Goal: Information Seeking & Learning: Learn about a topic

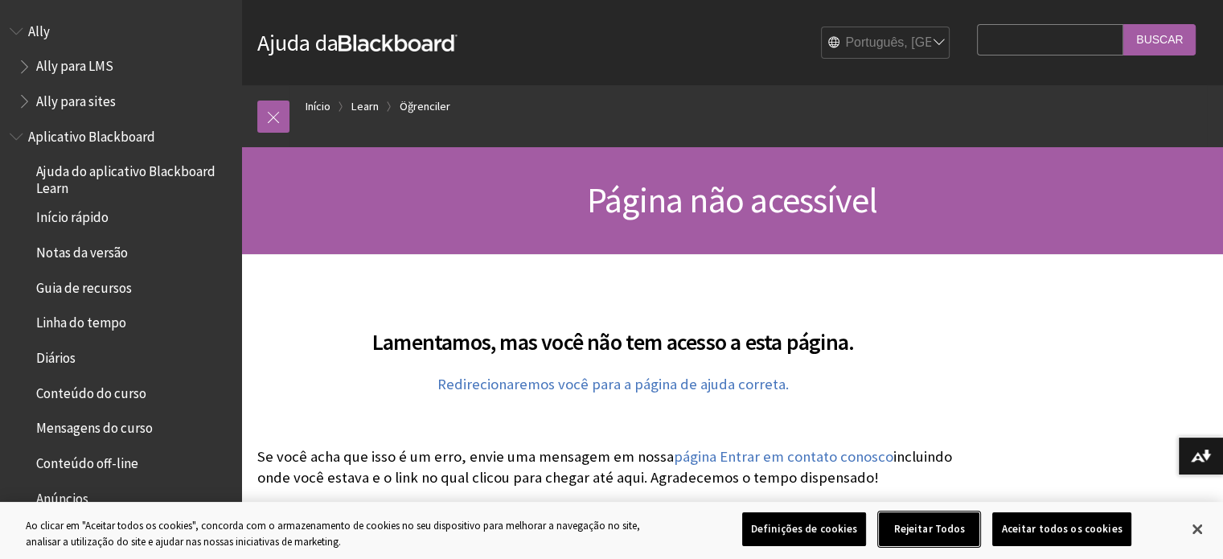
click at [929, 532] on button "Rejeitar Todos" at bounding box center [929, 529] width 100 height 34
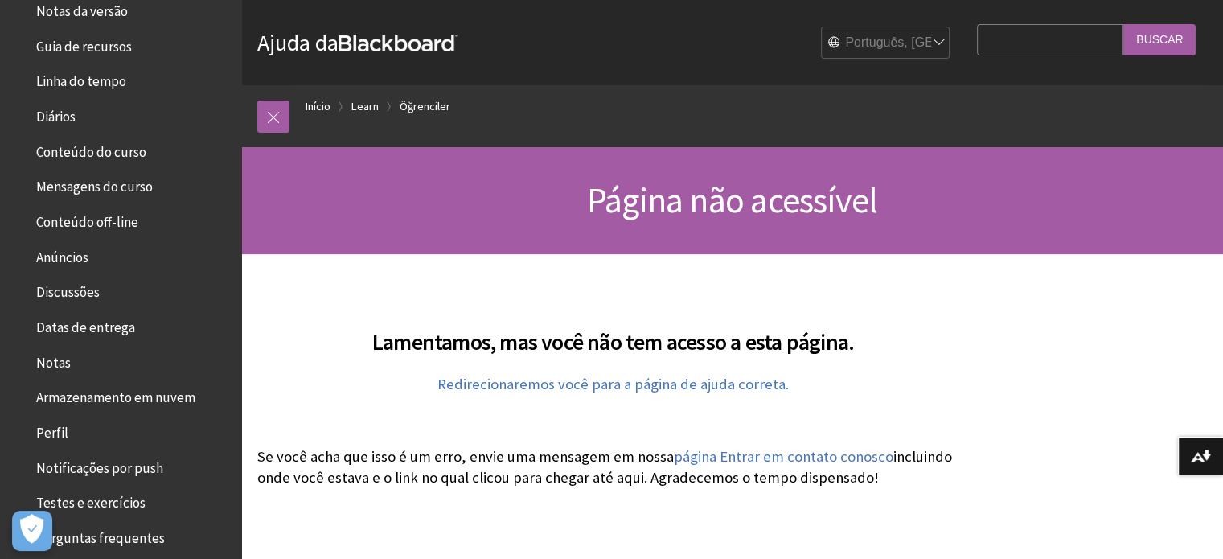
scroll to position [322, 0]
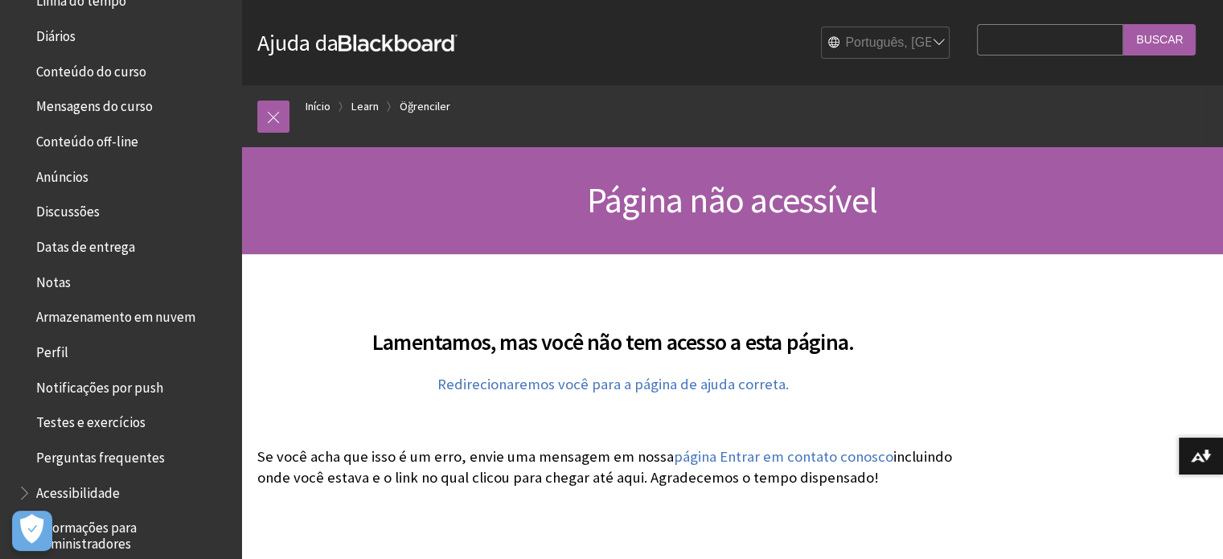
click at [93, 424] on span "Testes e exercícios" at bounding box center [90, 420] width 109 height 22
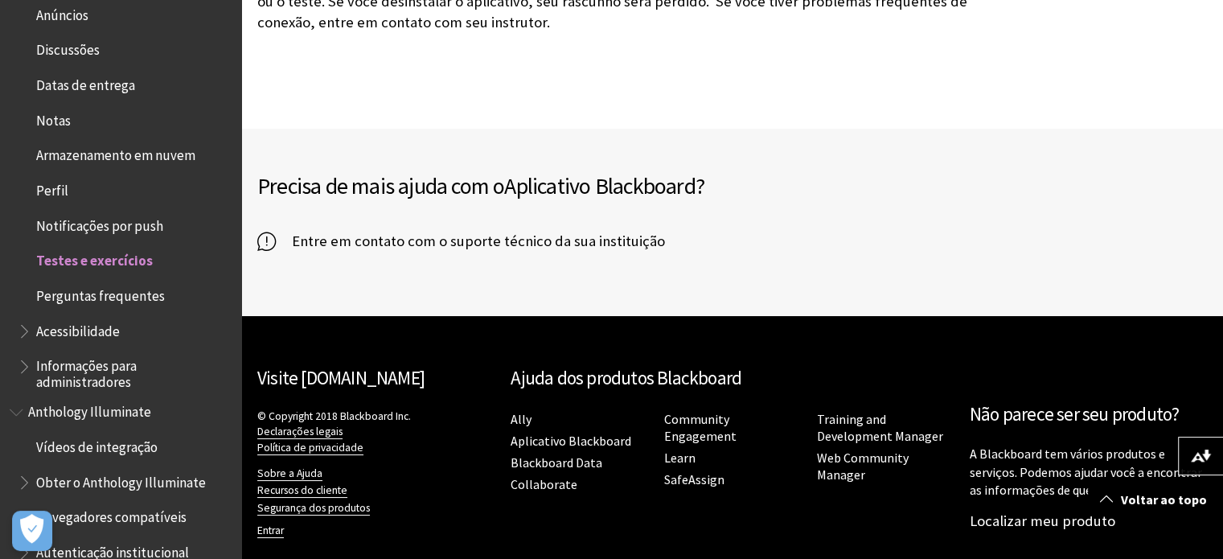
scroll to position [322, 0]
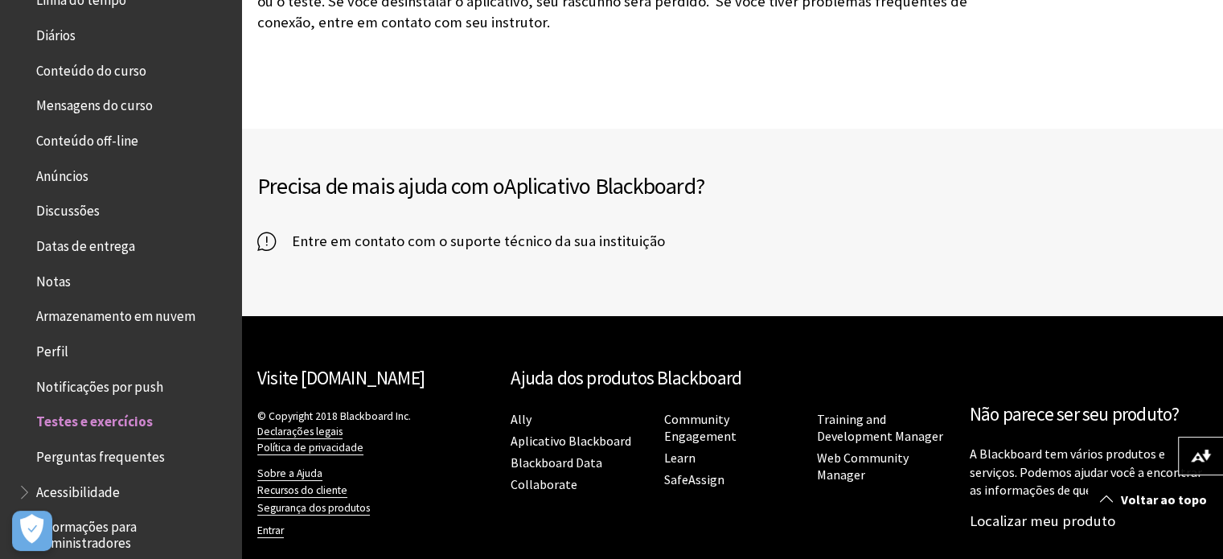
click at [80, 139] on span "Conteúdo off-line" at bounding box center [87, 138] width 102 height 22
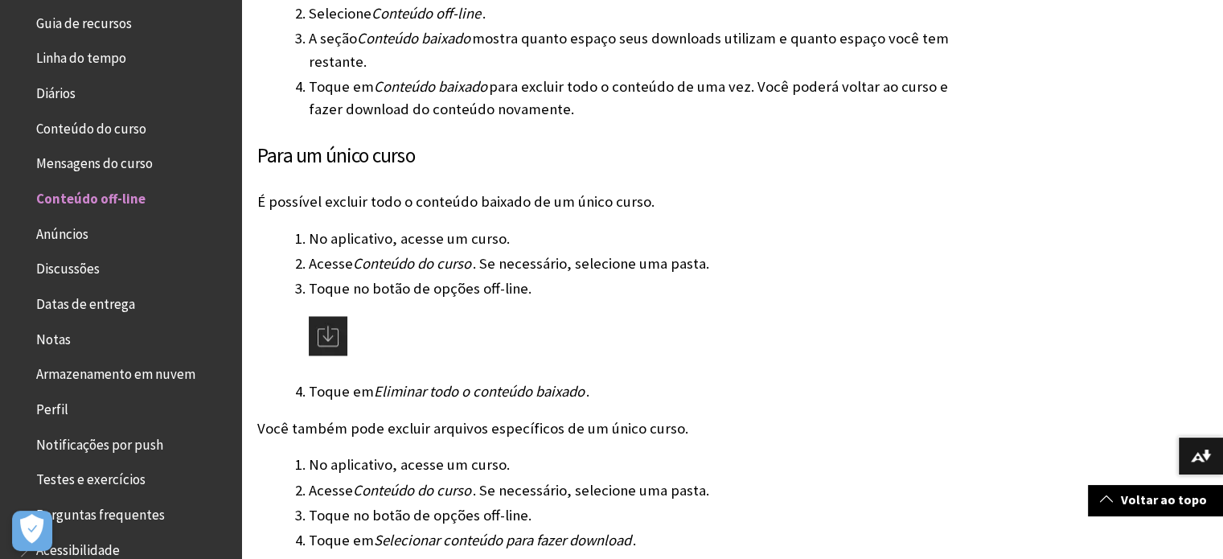
scroll to position [184, 0]
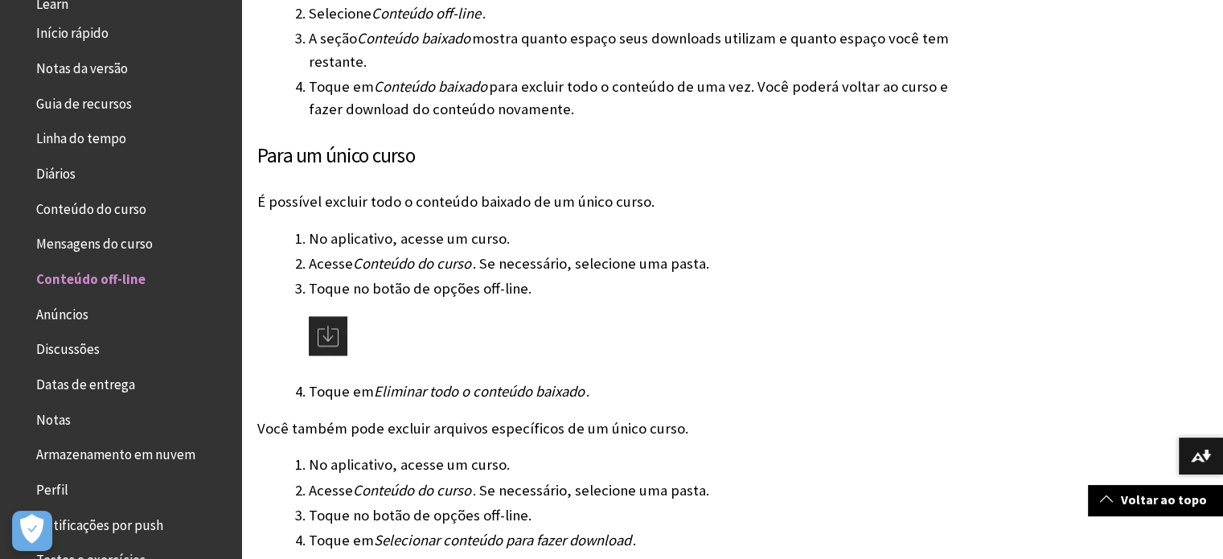
click at [103, 207] on span "Conteúdo do curso" at bounding box center [91, 206] width 110 height 22
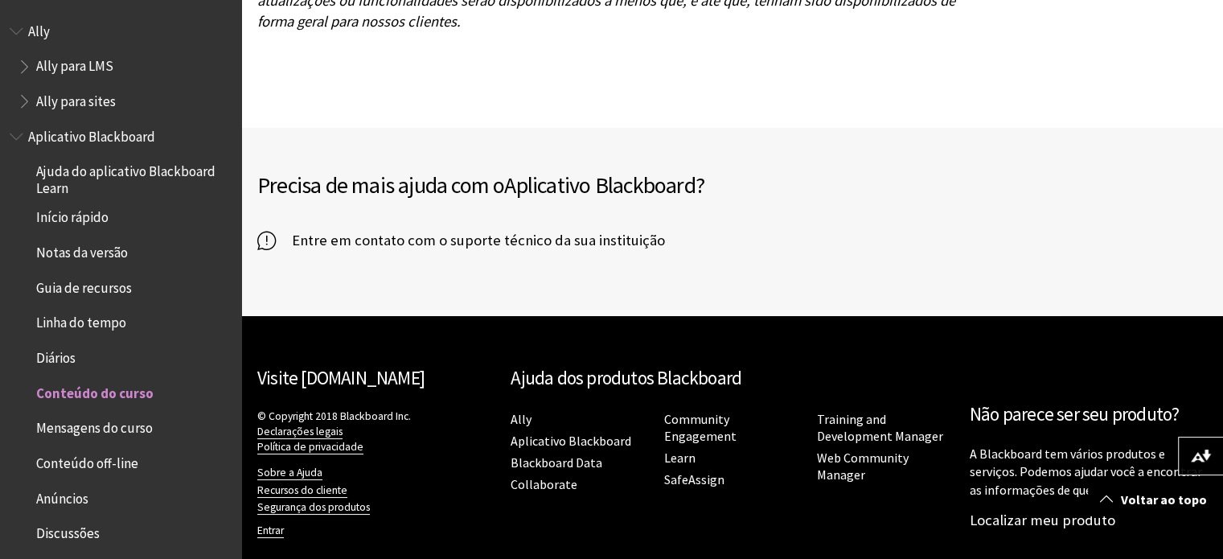
click at [412, 228] on span "Entre em contato com o suporte técnico da sua instituição" at bounding box center [470, 240] width 389 height 24
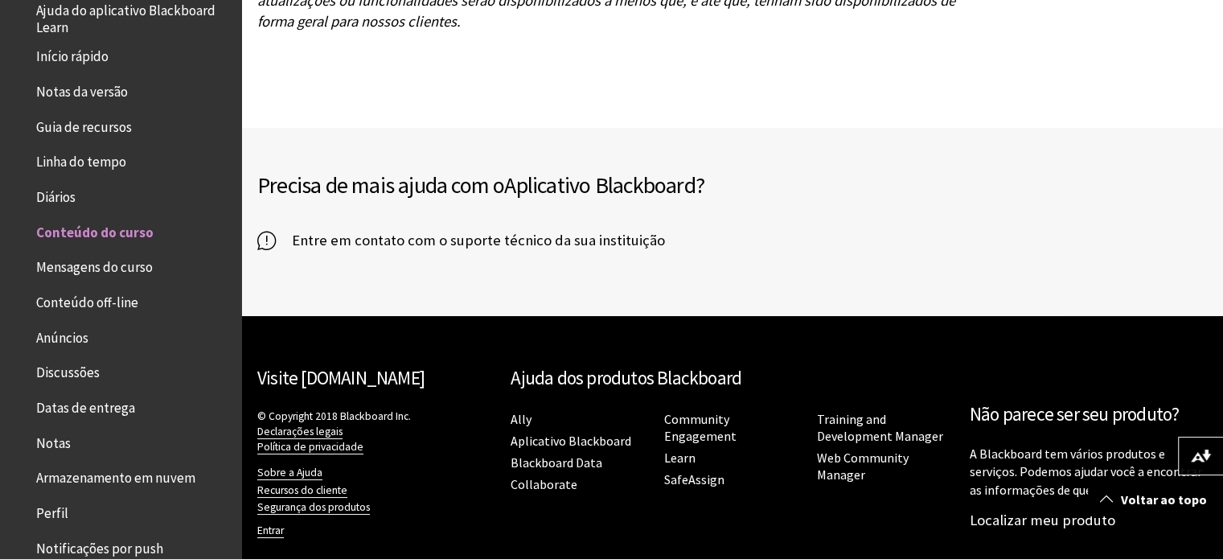
scroll to position [241, 0]
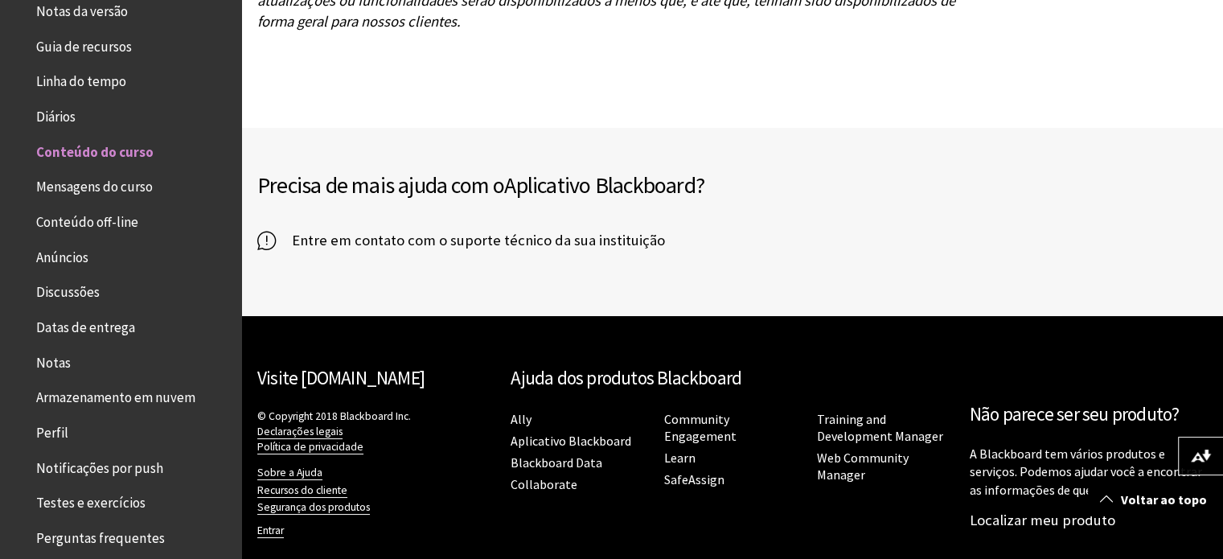
click at [92, 503] on span "Testes e exercícios" at bounding box center [90, 501] width 109 height 22
click at [89, 536] on span "Perguntas frequentes" at bounding box center [100, 535] width 129 height 22
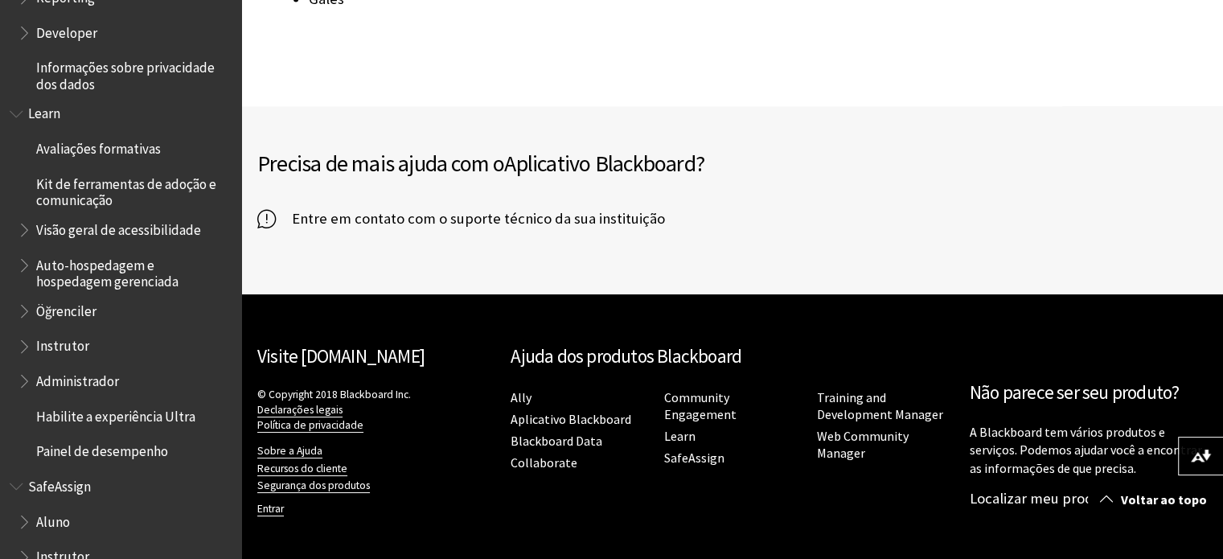
scroll to position [1207, 0]
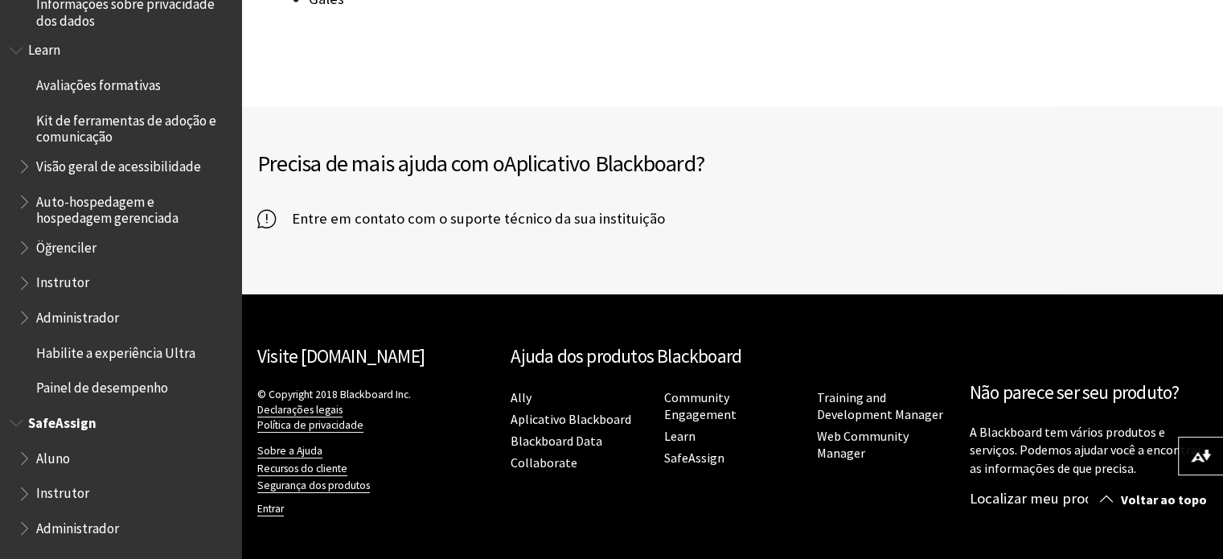
click at [44, 460] on span "Aluno" at bounding box center [53, 456] width 34 height 22
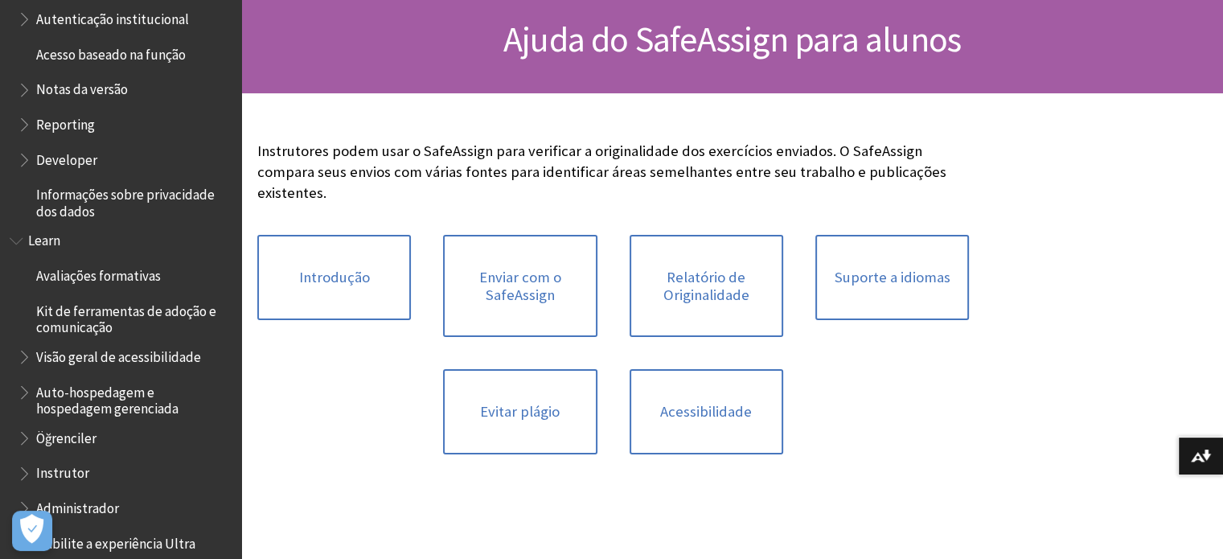
scroll to position [936, 0]
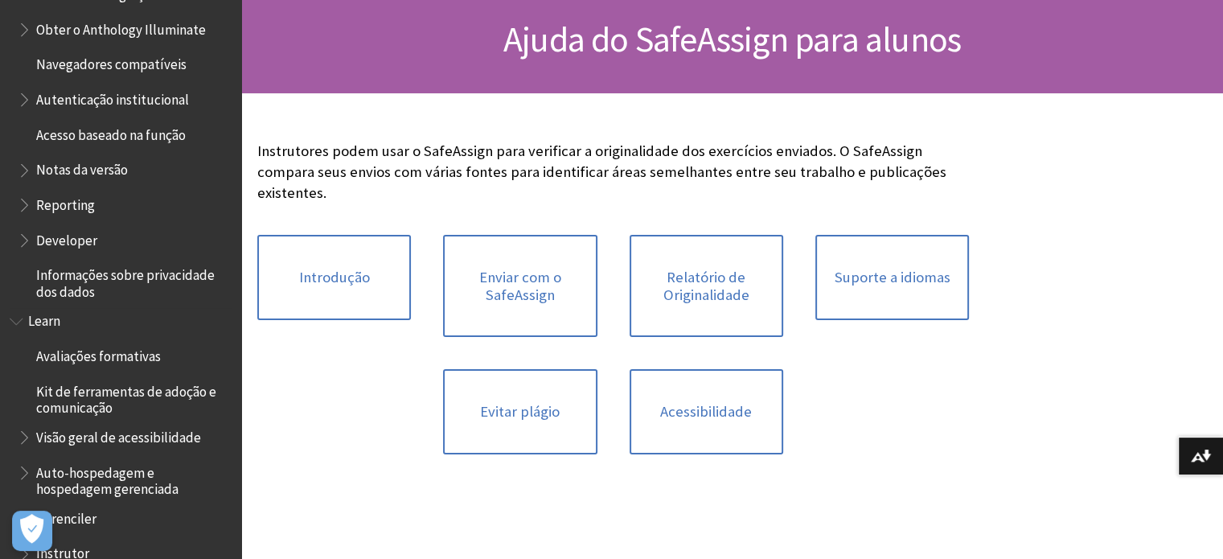
click at [128, 359] on span "Avaliações formativas" at bounding box center [98, 353] width 125 height 22
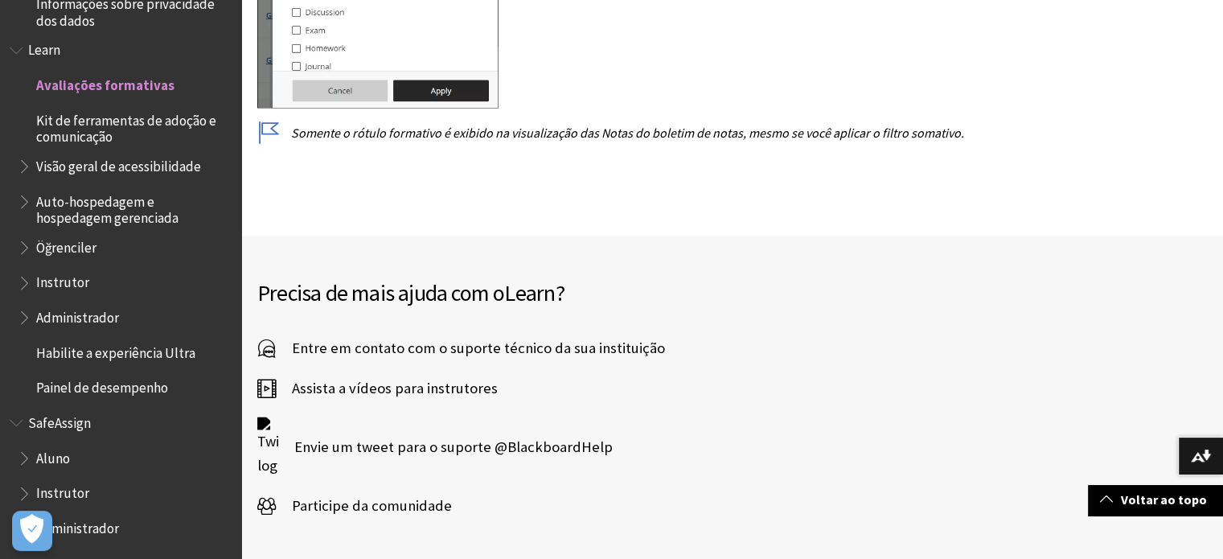
scroll to position [2573, 0]
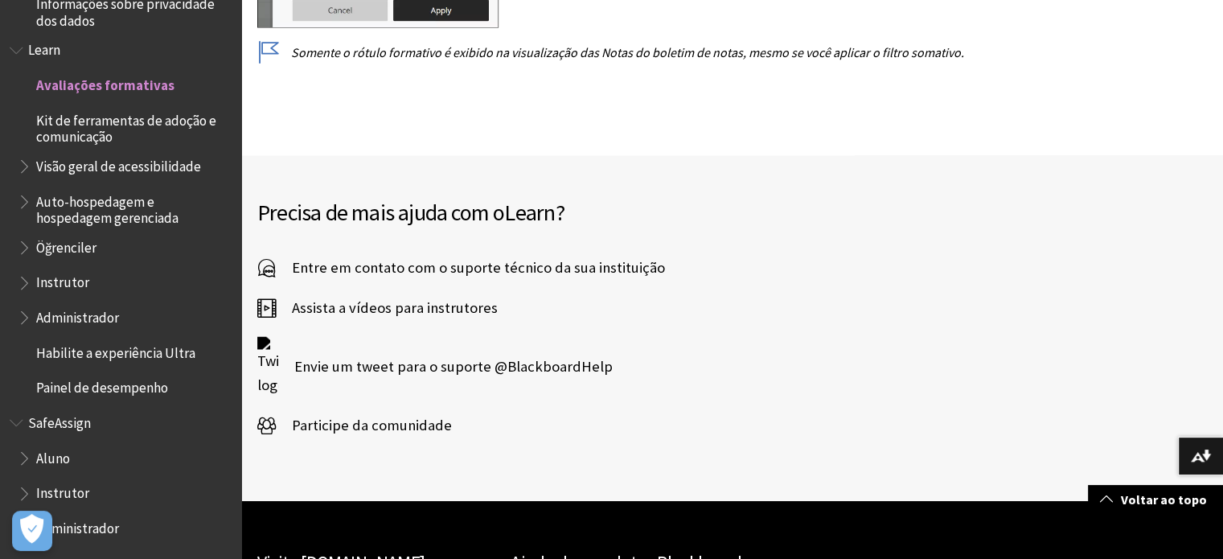
click at [580, 256] on span "Entre em contato com o suporte técnico da sua instituição" at bounding box center [470, 268] width 389 height 24
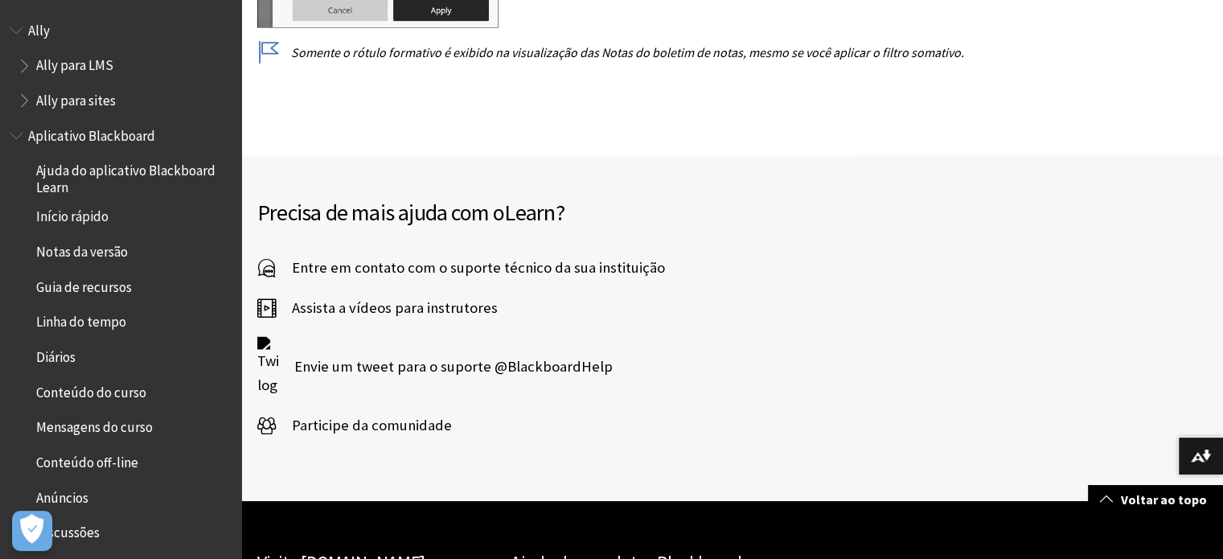
scroll to position [0, 0]
